Goal: Task Accomplishment & Management: Manage account settings

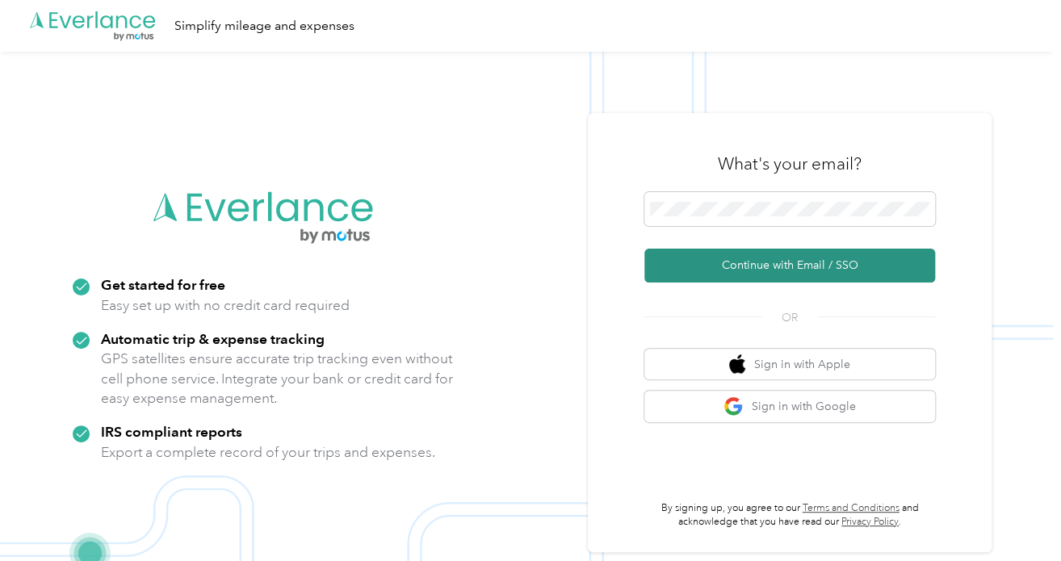
click at [780, 267] on button "Continue with Email / SSO" at bounding box center [789, 266] width 291 height 34
click at [824, 276] on button "Continue with Email / SSO" at bounding box center [789, 266] width 291 height 34
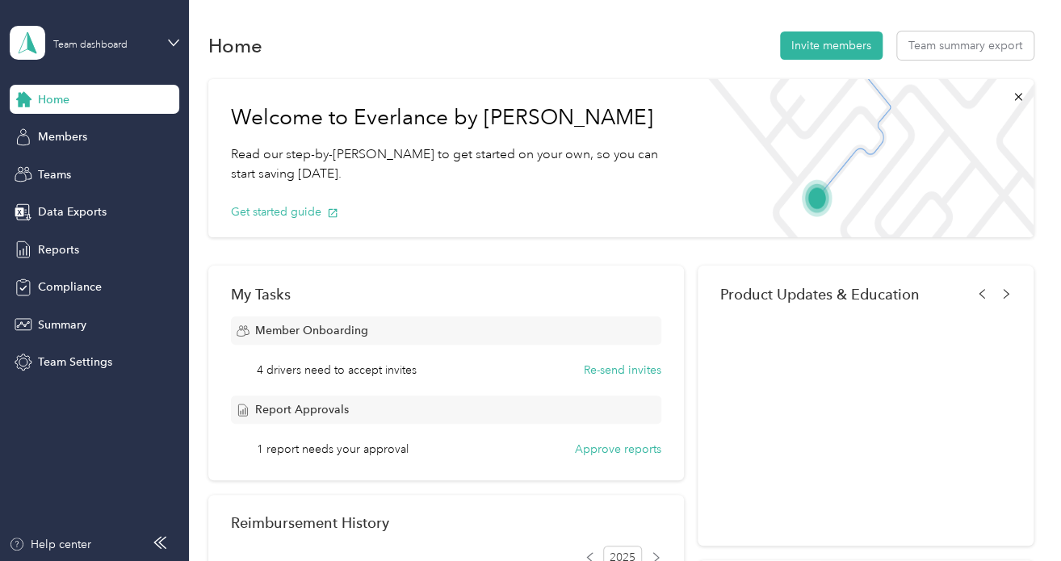
drag, startPoint x: 79, startPoint y: 134, endPoint x: 111, endPoint y: 151, distance: 36.5
click at [79, 134] on span "Members" at bounding box center [62, 136] width 49 height 17
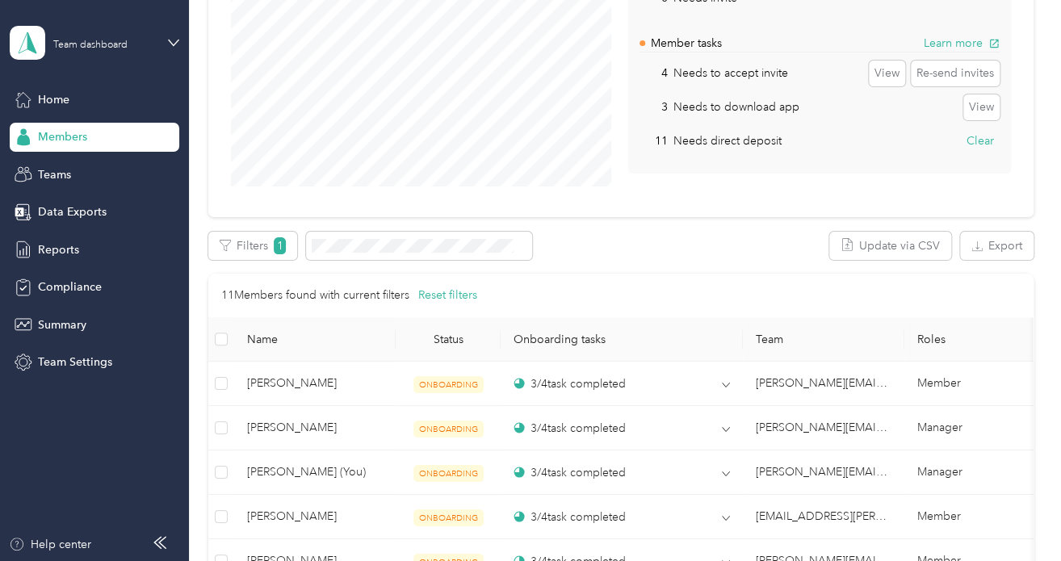
scroll to position [404, 0]
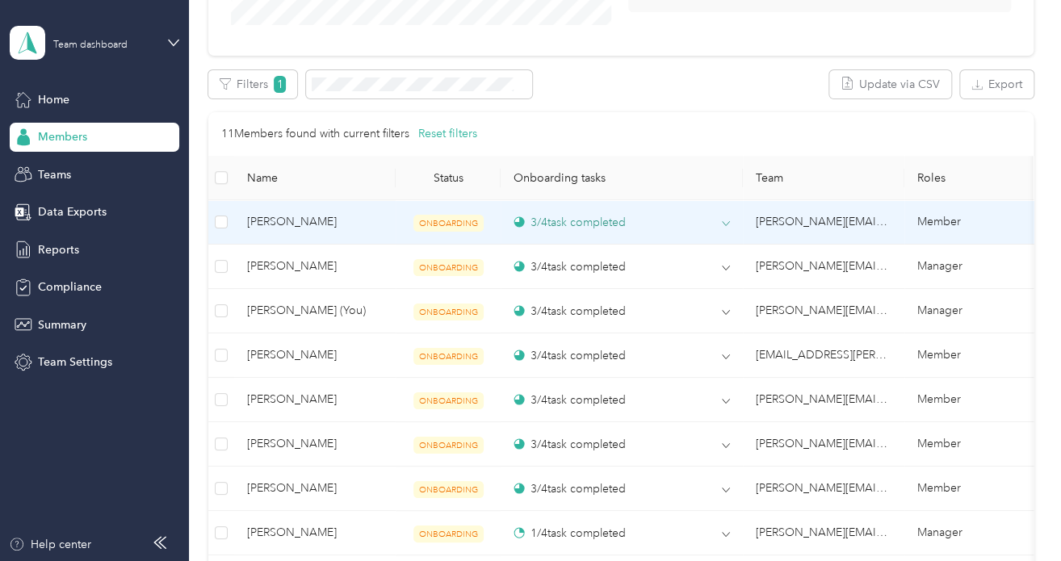
click at [541, 220] on div "3 / 4 task completed" at bounding box center [569, 222] width 112 height 17
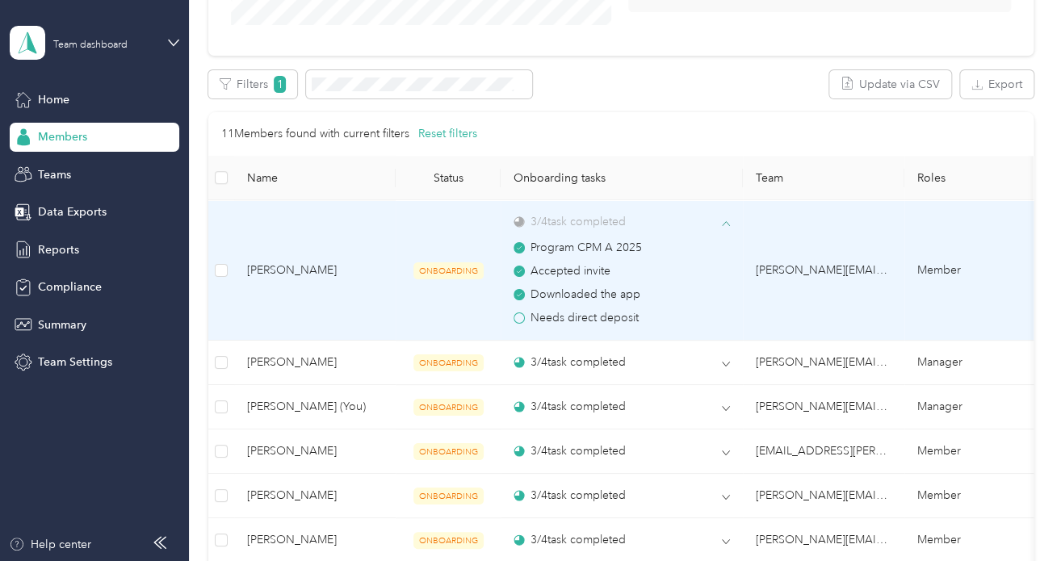
click at [549, 220] on div "3 / 4 task completed" at bounding box center [569, 221] width 112 height 17
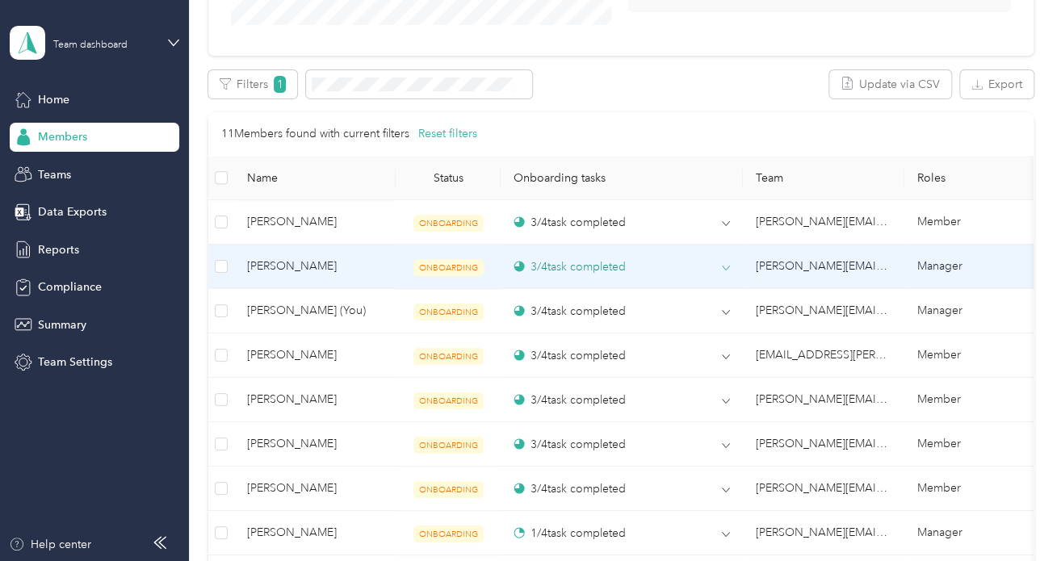
click at [573, 270] on div "3 / 4 task completed" at bounding box center [569, 266] width 112 height 17
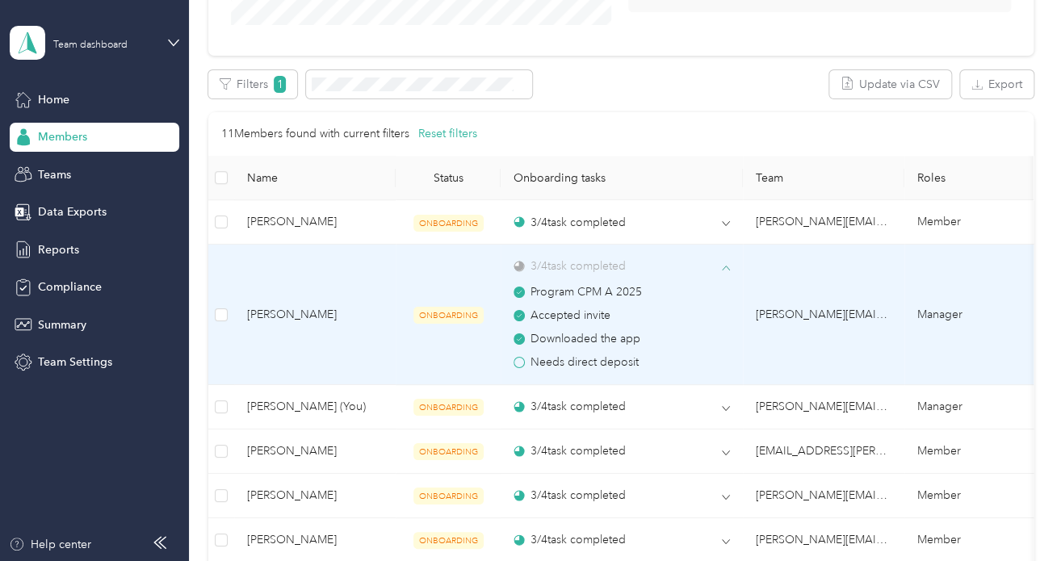
click at [573, 270] on div "3 / 4 task completed" at bounding box center [569, 265] width 112 height 17
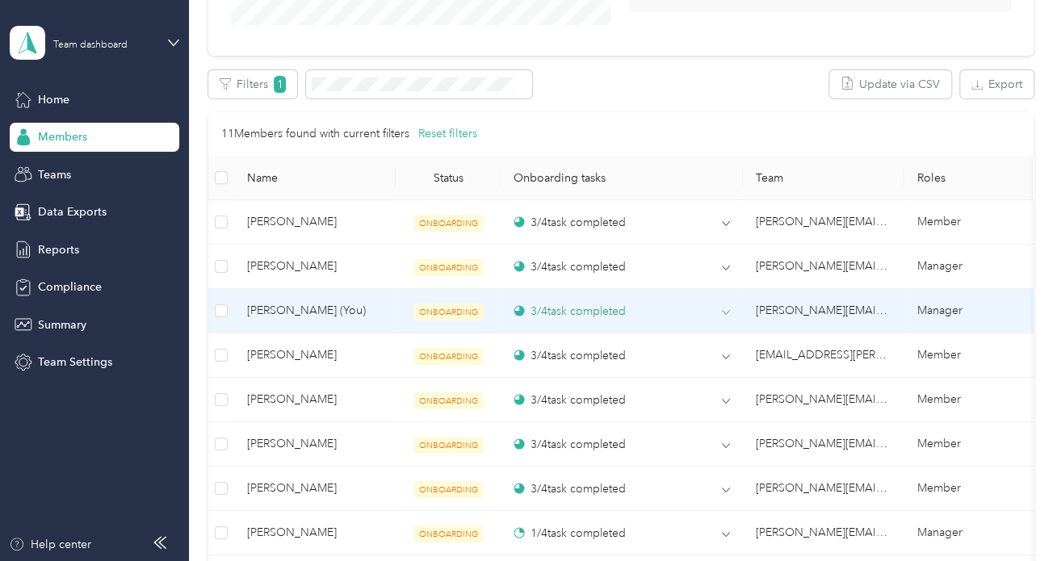
click at [570, 310] on div "3 / 4 task completed" at bounding box center [569, 311] width 112 height 17
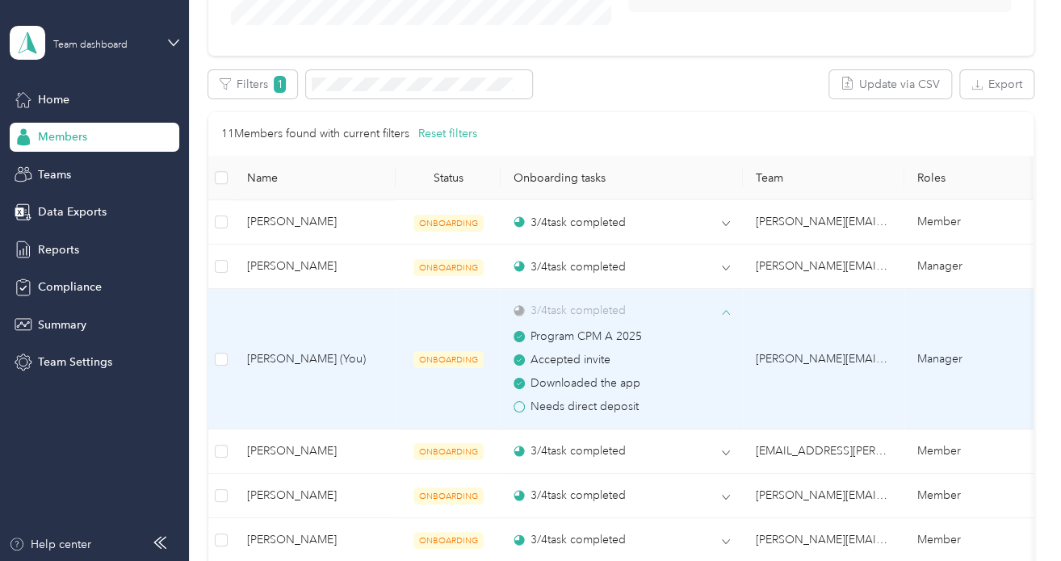
click at [570, 310] on div "3 / 4 task completed" at bounding box center [569, 310] width 112 height 17
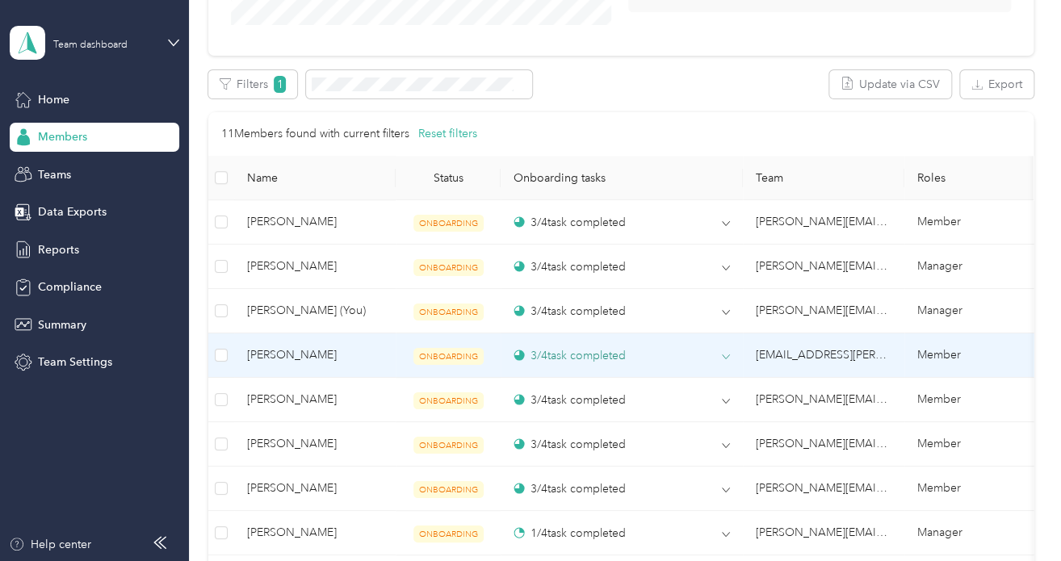
scroll to position [484, 0]
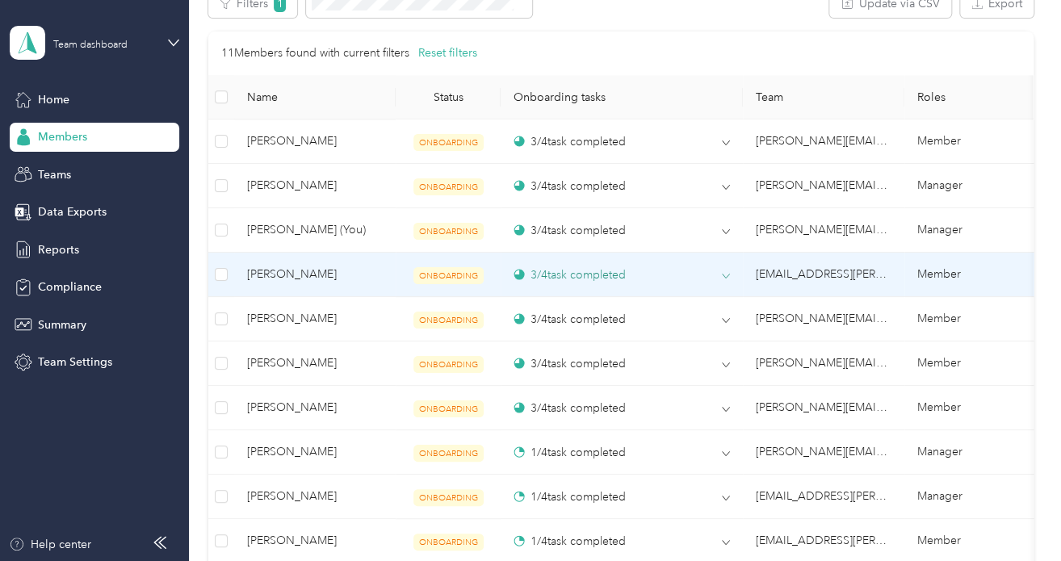
click at [572, 272] on div "3 / 4 task completed" at bounding box center [569, 274] width 112 height 17
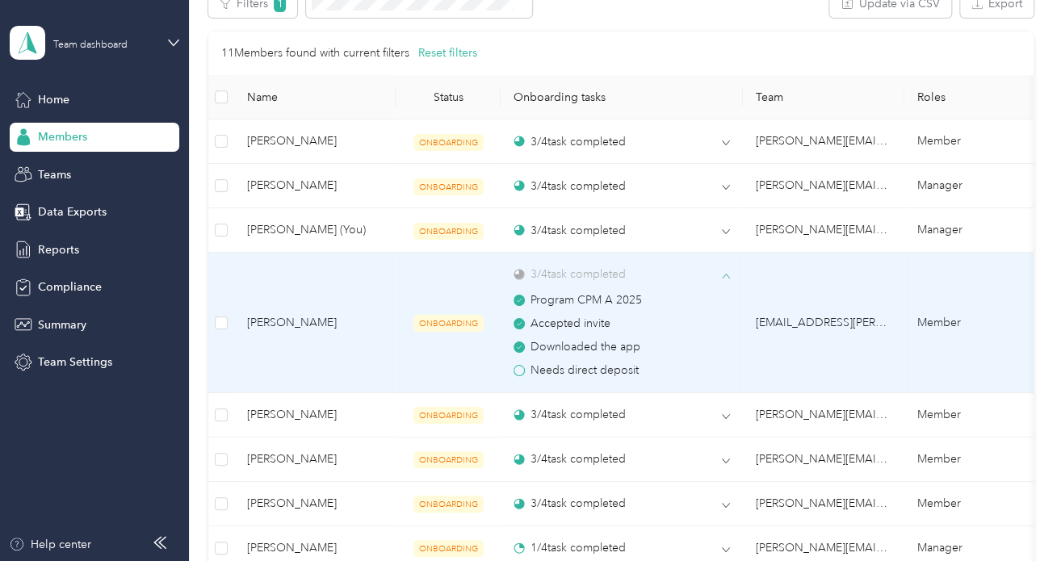
click at [572, 272] on div "3 / 4 task completed" at bounding box center [569, 274] width 112 height 17
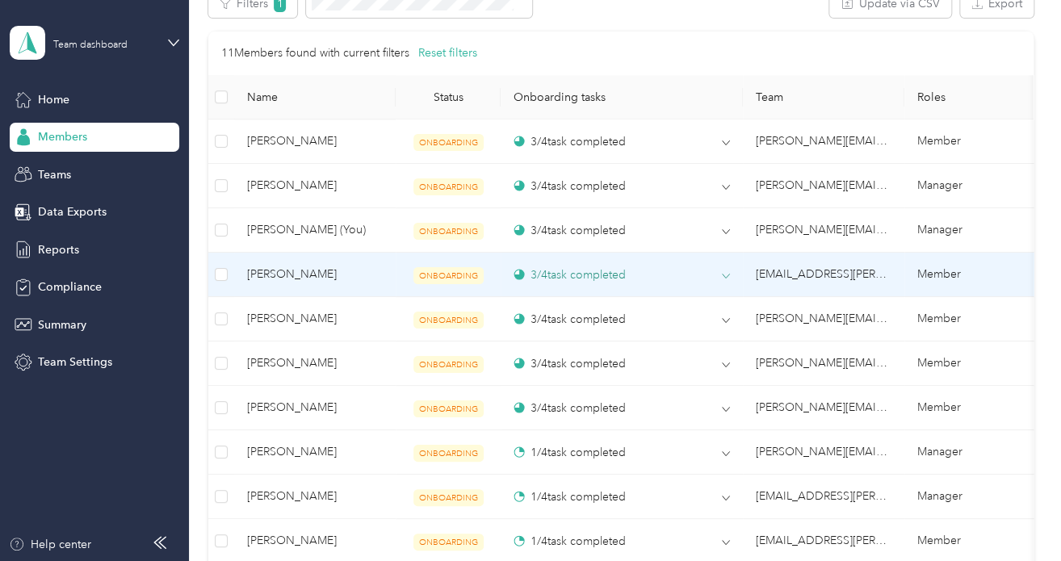
scroll to position [565, 0]
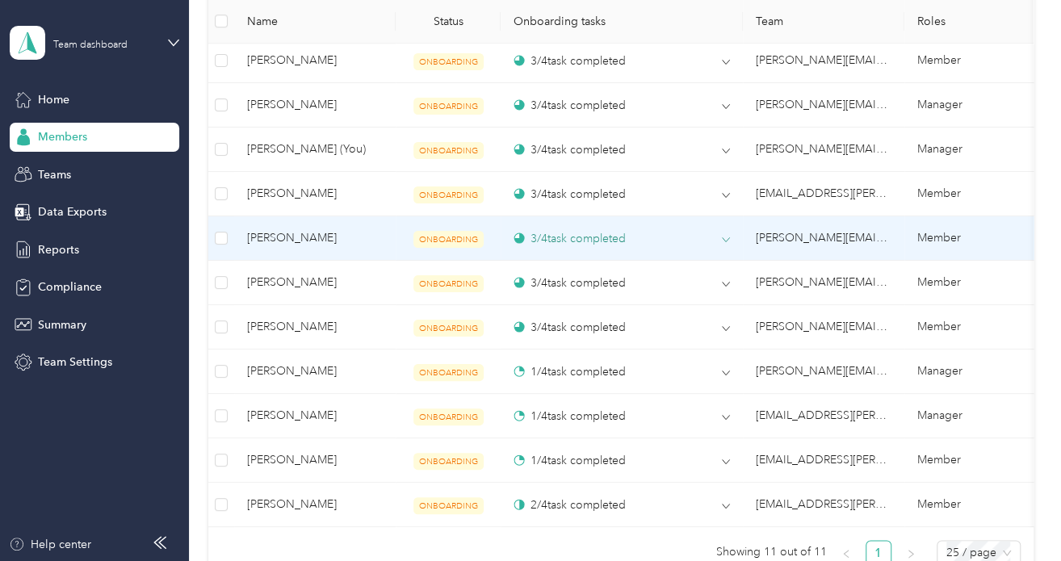
click at [579, 236] on div "3 / 4 task completed" at bounding box center [569, 238] width 112 height 17
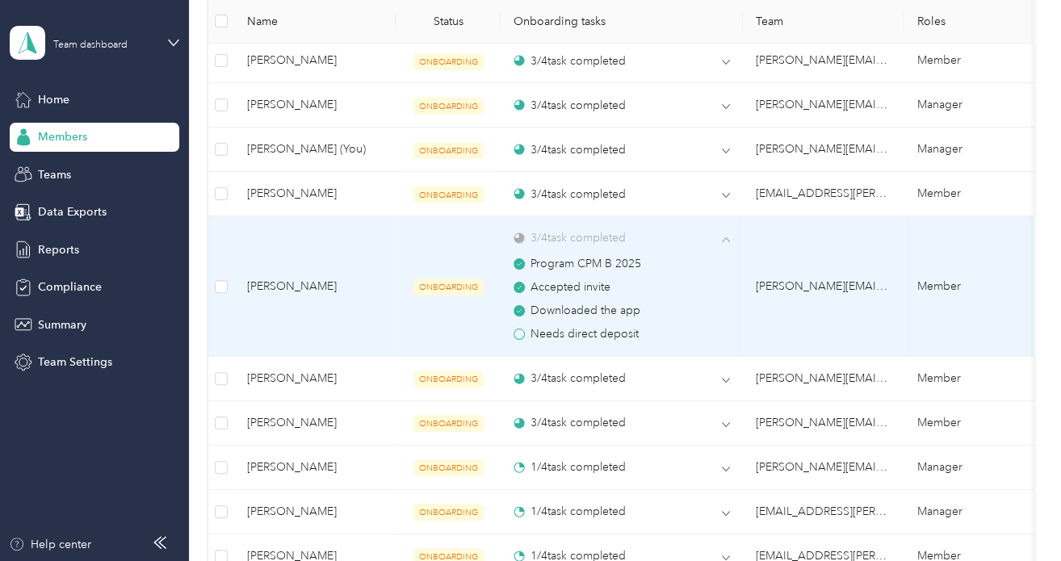
click at [579, 236] on div "3 / 4 task completed" at bounding box center [569, 237] width 112 height 17
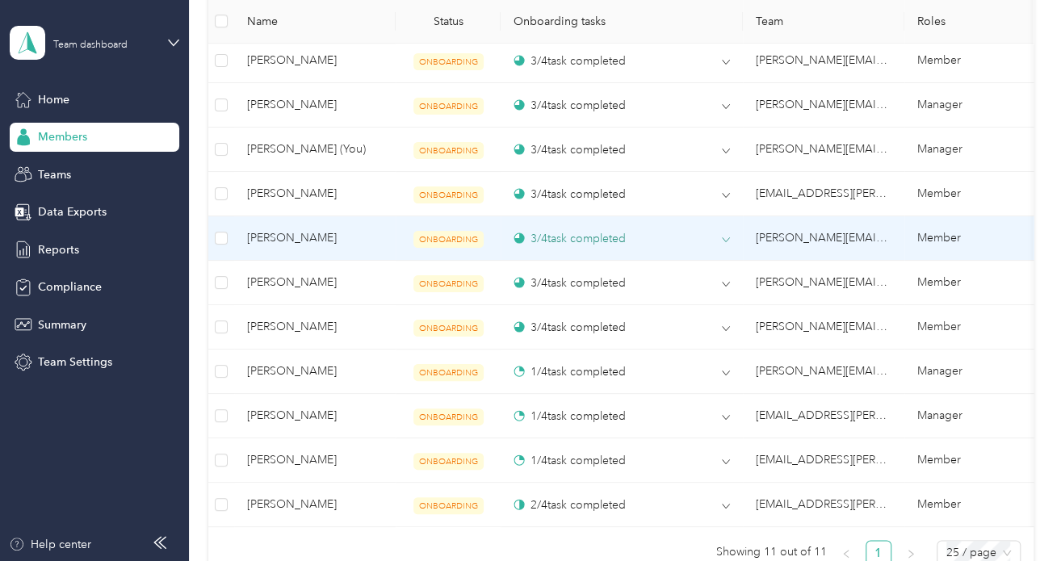
scroll to position [646, 0]
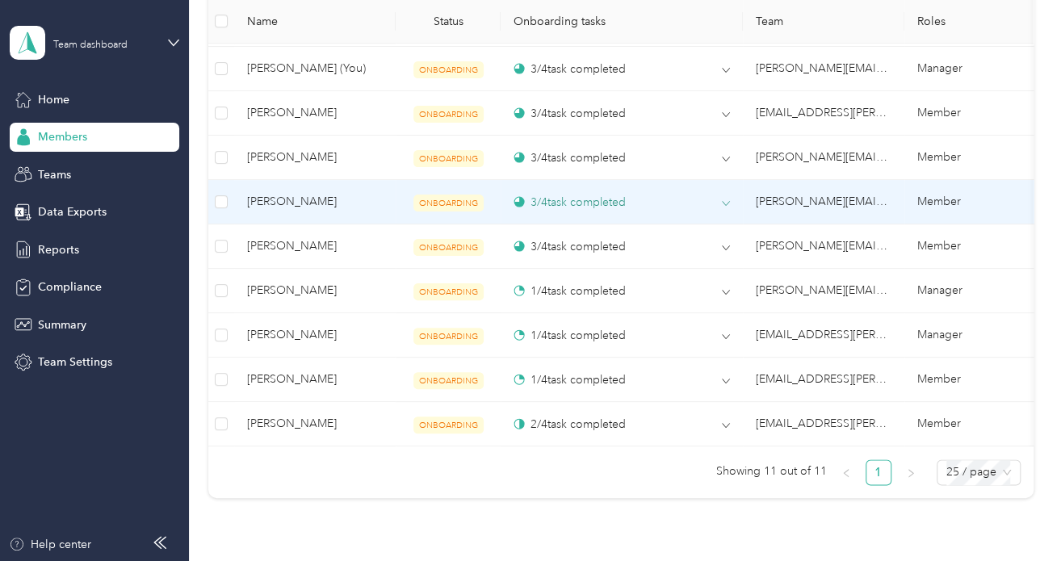
click at [575, 204] on div "3 / 4 task completed" at bounding box center [569, 202] width 112 height 17
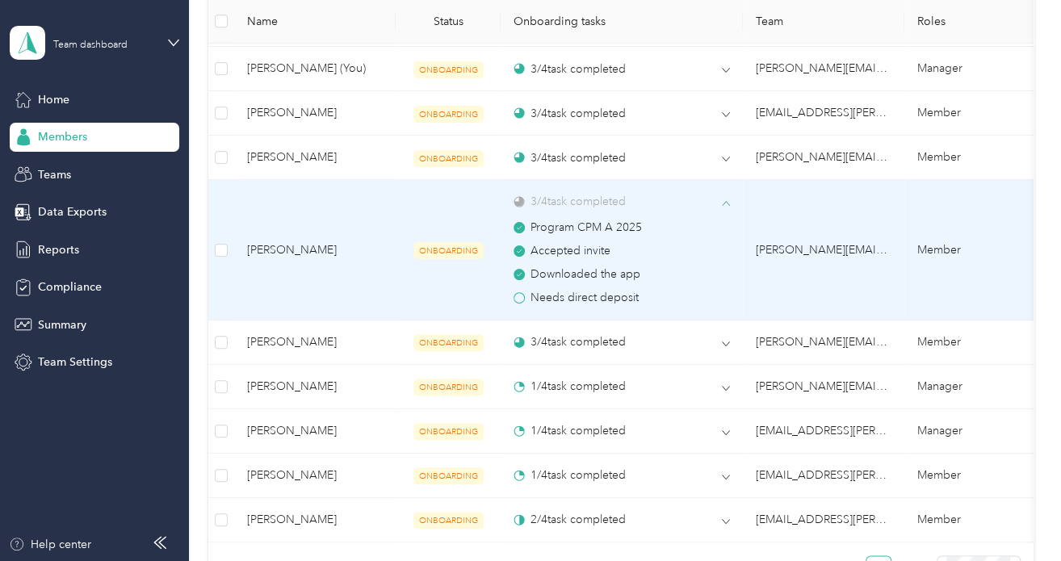
click at [575, 204] on div "3 / 4 task completed" at bounding box center [569, 201] width 112 height 17
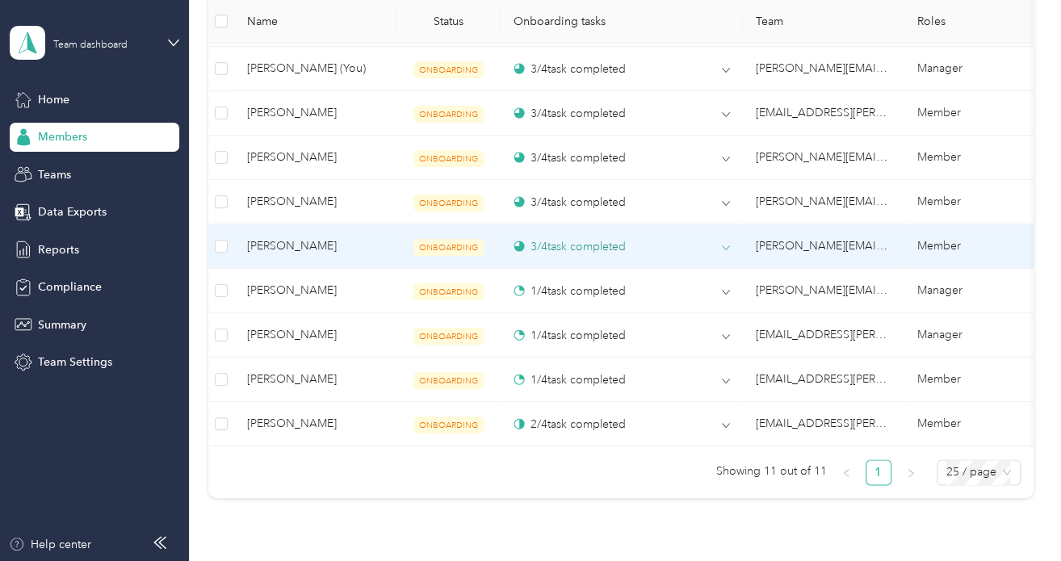
click at [575, 241] on div "3 / 4 task completed" at bounding box center [569, 246] width 112 height 17
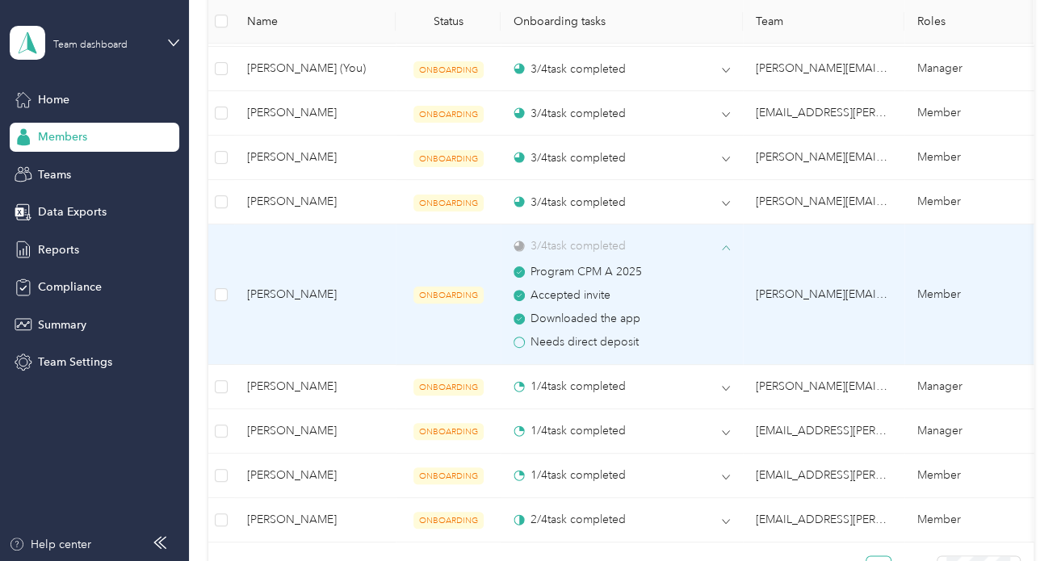
click at [575, 241] on div "3 / 4 task completed" at bounding box center [569, 245] width 112 height 17
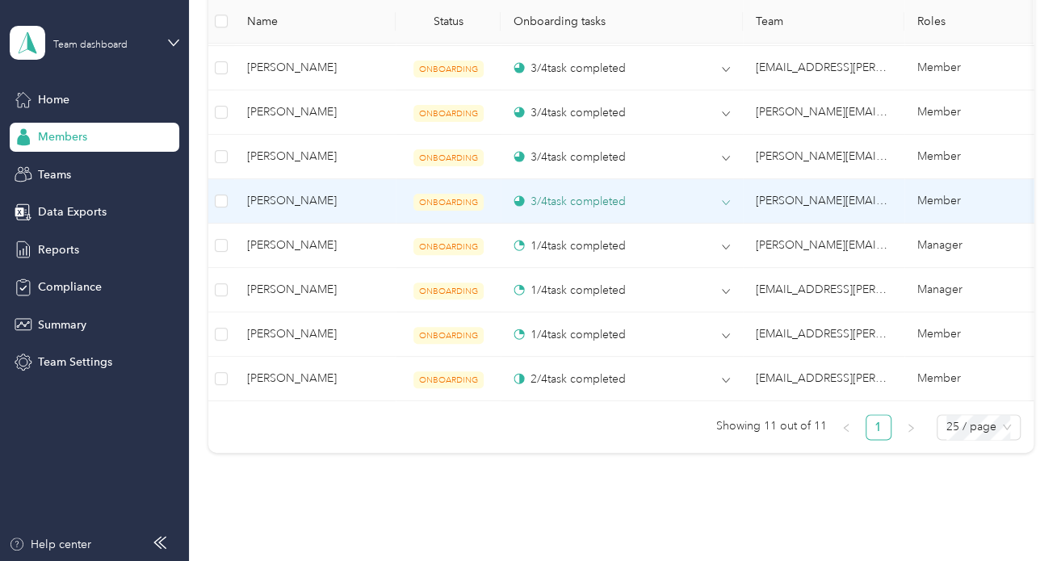
scroll to position [726, 0]
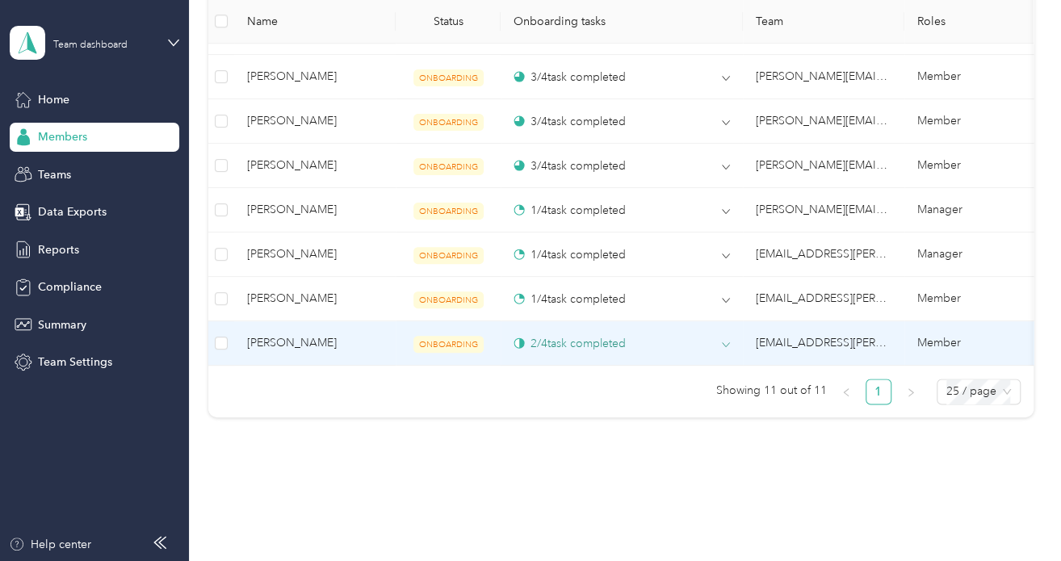
click at [578, 342] on div "2 / 4 task completed" at bounding box center [569, 343] width 112 height 17
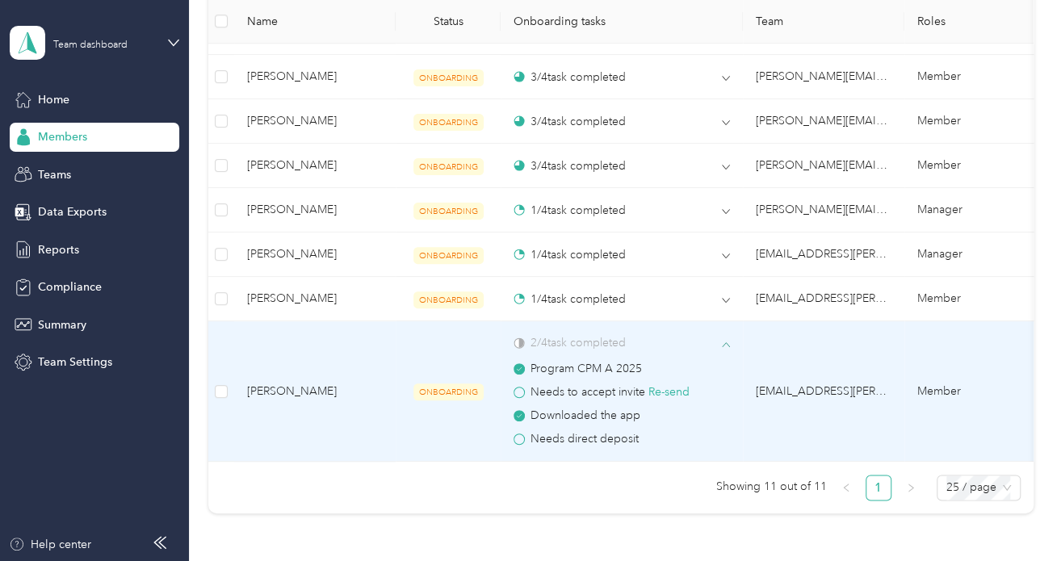
click at [578, 342] on div "2 / 4 task completed" at bounding box center [569, 342] width 112 height 17
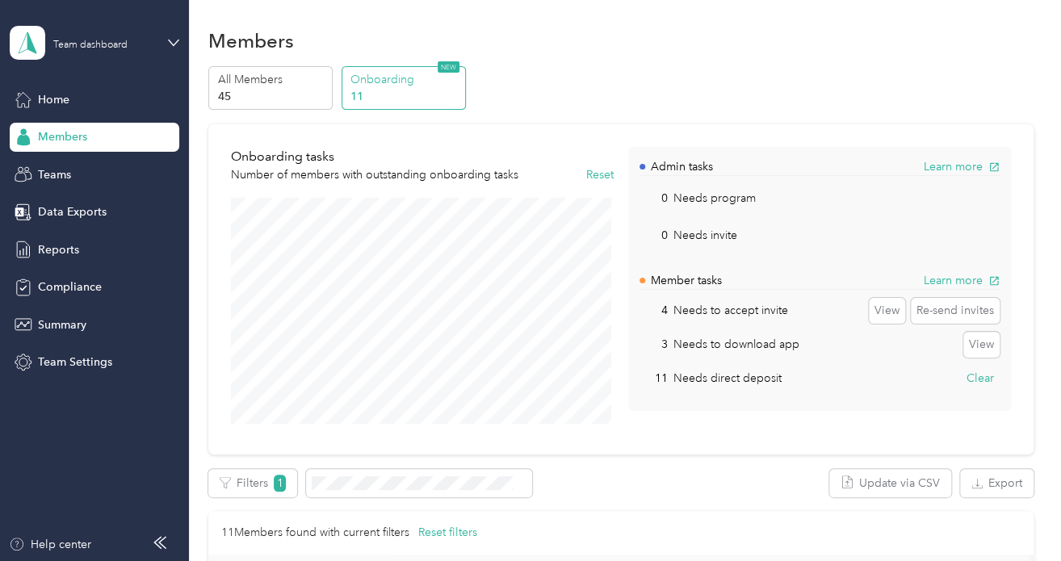
scroll to position [0, 0]
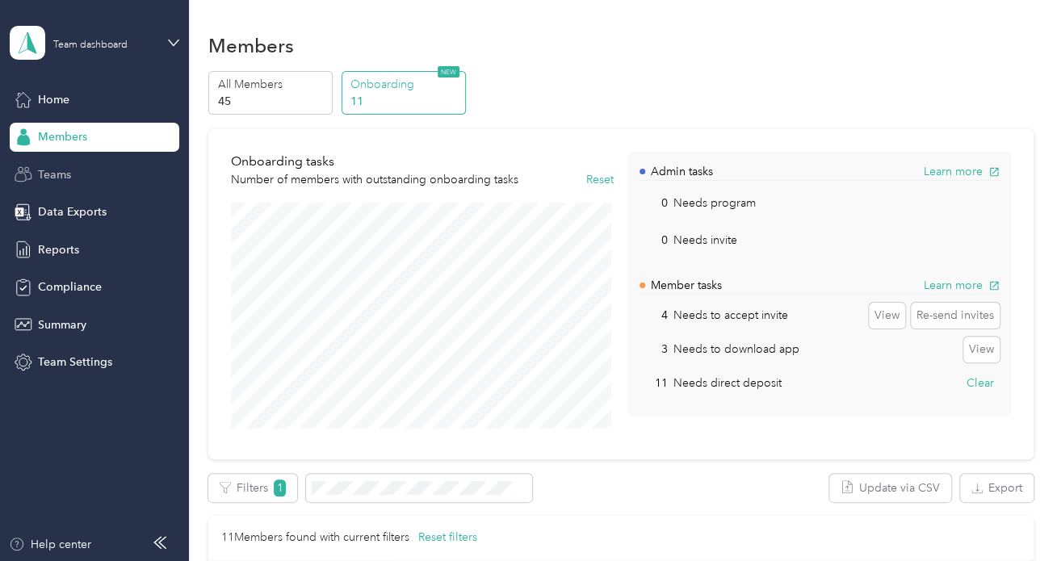
click at [73, 176] on div "Teams" at bounding box center [94, 174] width 169 height 29
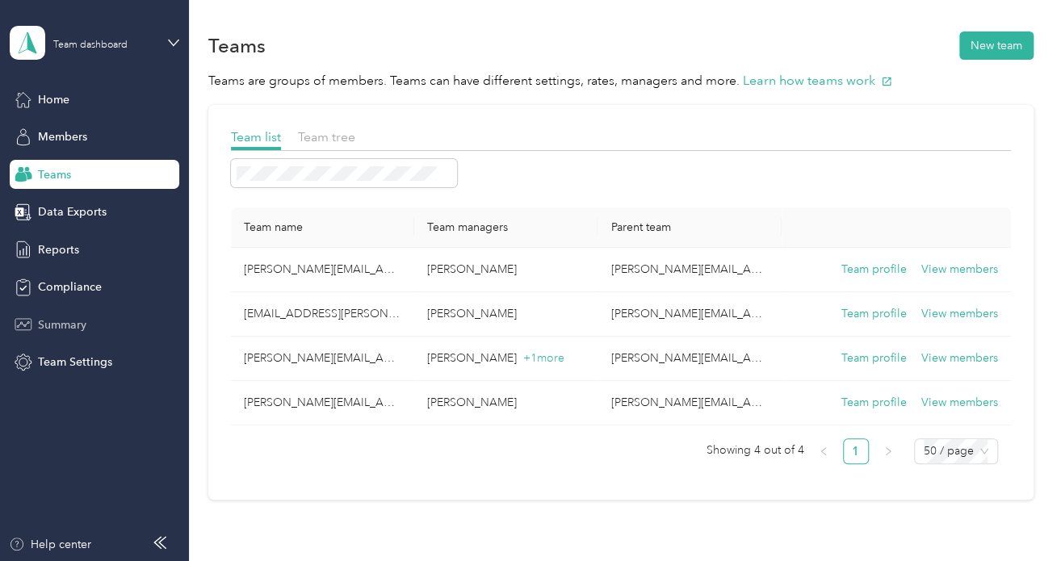
click at [65, 327] on span "Summary" at bounding box center [62, 324] width 48 height 17
